Goal: Find specific page/section: Find specific page/section

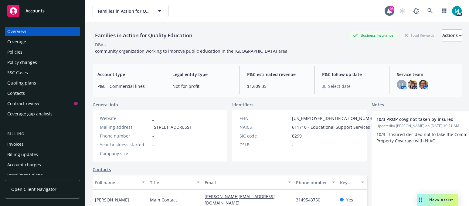
click at [30, 12] on span "Accounts" at bounding box center [34, 10] width 19 height 5
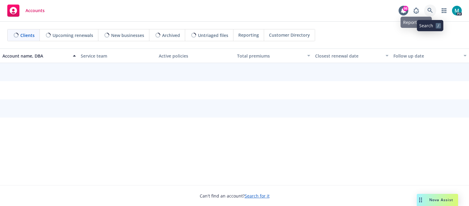
click at [433, 11] on link at bounding box center [430, 11] width 12 height 12
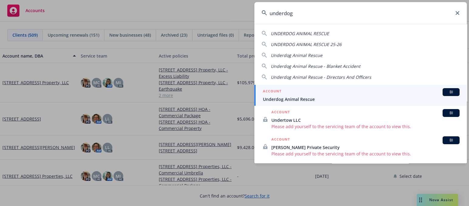
type input "underdog"
click at [295, 100] on span "Underdog Animal Rescue" at bounding box center [361, 99] width 197 height 6
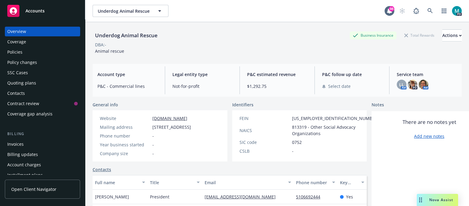
click at [16, 52] on div "Policies" at bounding box center [14, 52] width 15 height 10
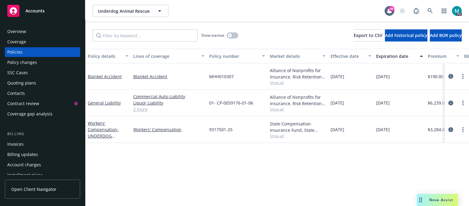
click at [42, 11] on span "Accounts" at bounding box center [34, 10] width 19 height 5
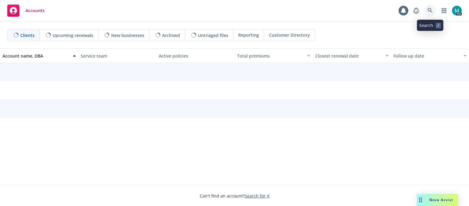
click at [431, 12] on icon at bounding box center [429, 10] width 5 height 5
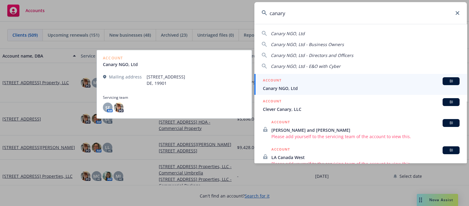
type input "canary"
click at [279, 91] on span "Canary NGO, Ltd" at bounding box center [361, 88] width 197 height 6
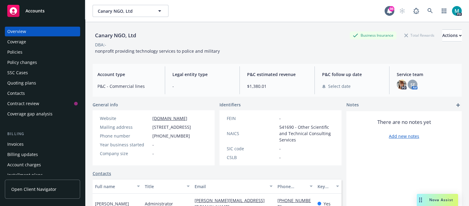
click at [14, 50] on div "Policies" at bounding box center [14, 52] width 15 height 10
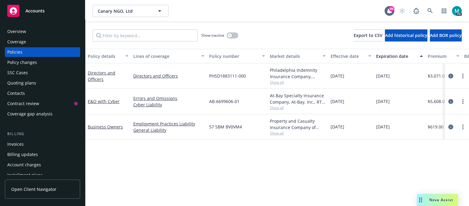
click at [26, 28] on div "Overview" at bounding box center [42, 32] width 70 height 10
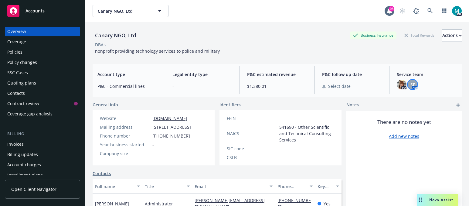
click at [411, 87] on div "SF" at bounding box center [412, 85] width 10 height 10
